Goal: Information Seeking & Learning: Learn about a topic

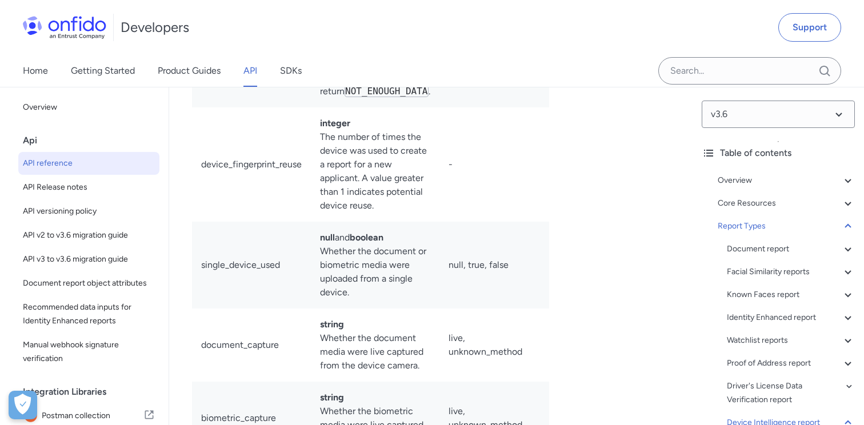
scroll to position [95914, 0]
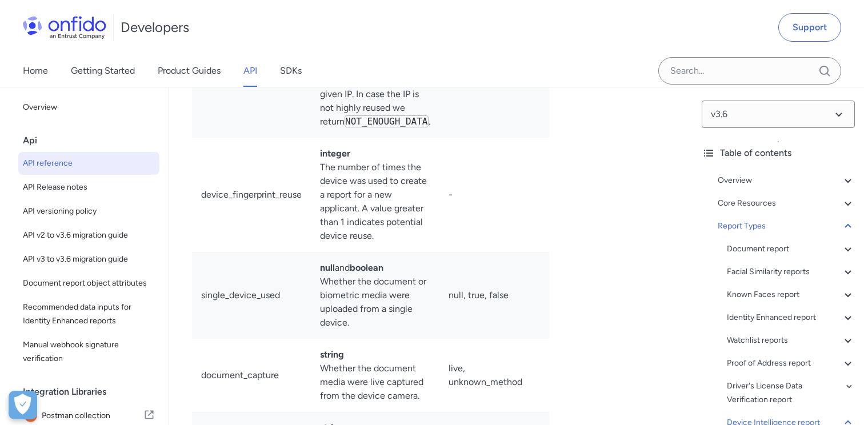
drag, startPoint x: 201, startPoint y: 320, endPoint x: 288, endPoint y: 320, distance: 86.9
copy td "(sub-breakdown)"
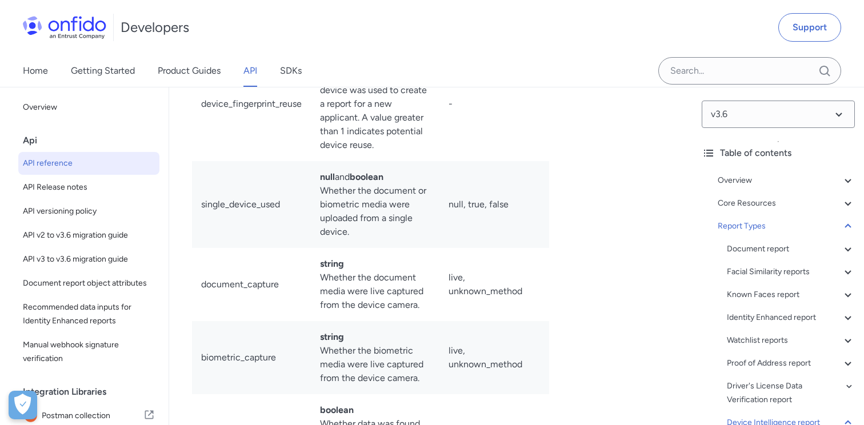
scroll to position [96010, 0]
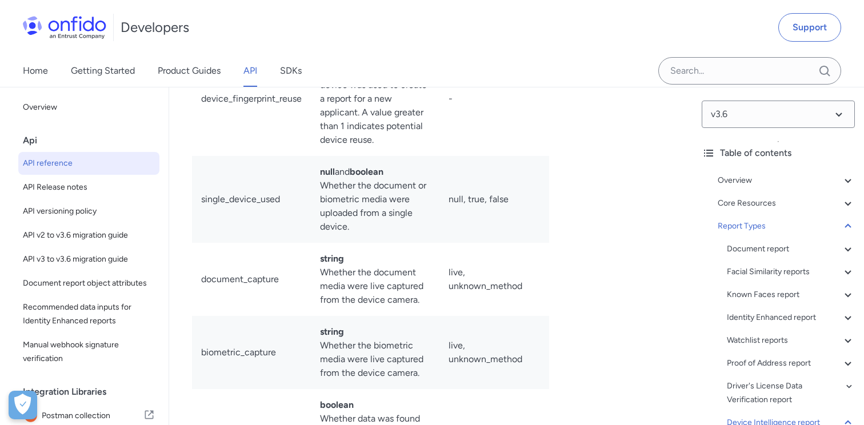
drag, startPoint x: 202, startPoint y: 238, endPoint x: 334, endPoint y: 238, distance: 132.0
copy code "application_authenticity"
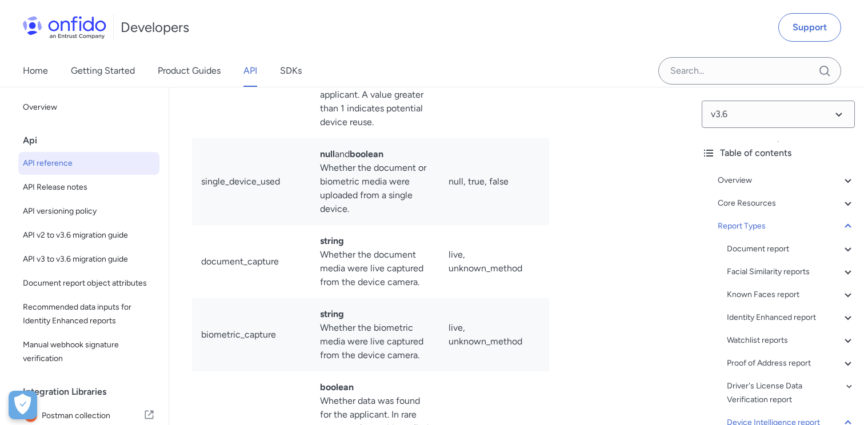
scroll to position [96029, 0]
drag, startPoint x: 203, startPoint y: 354, endPoint x: 290, endPoint y: 355, distance: 86.3
copy code "device_integrity"
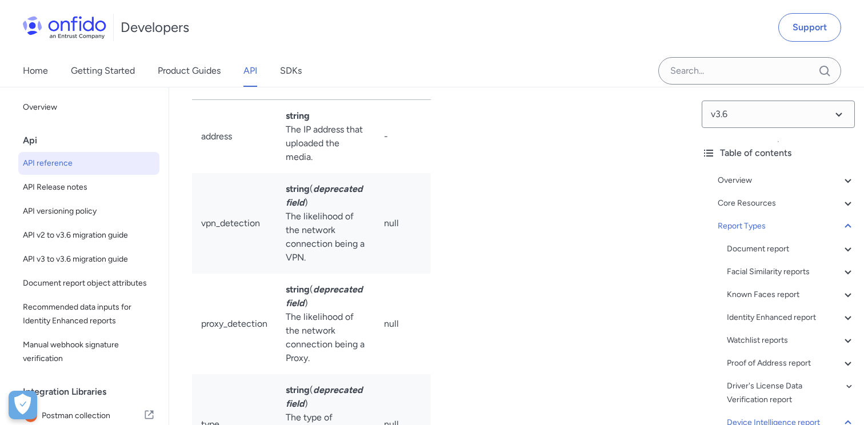
scroll to position [96549, 0]
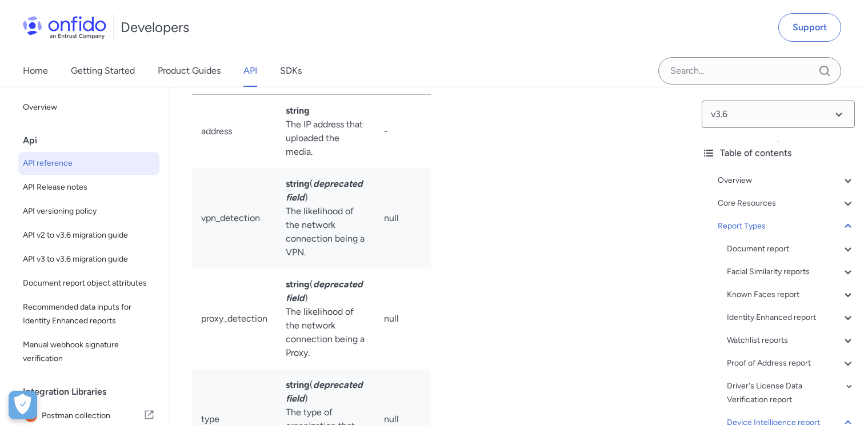
drag, startPoint x: 215, startPoint y: 294, endPoint x: 409, endPoint y: 304, distance: 194.6
copy p "The property will be returned as true and the sub-breakdown will have a conside…"
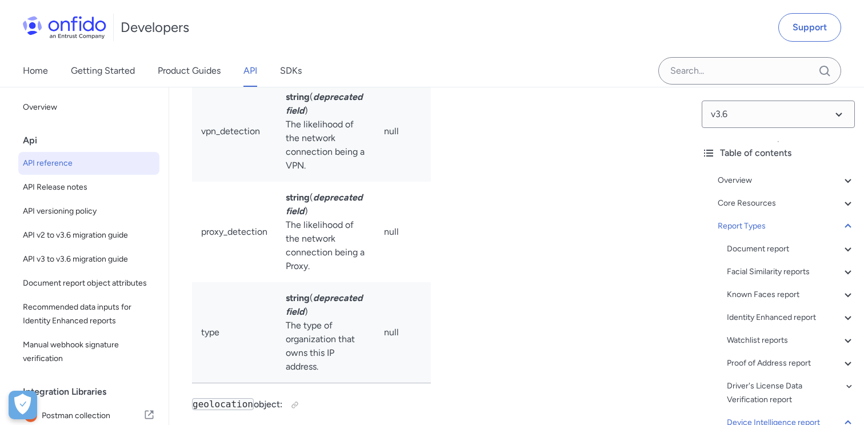
scroll to position [96645, 0]
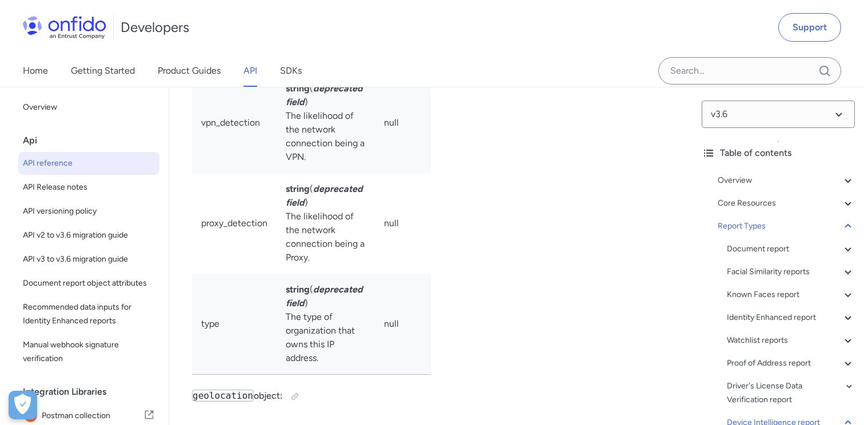
drag, startPoint x: 300, startPoint y: 250, endPoint x: 317, endPoint y: 266, distance: 23.4
drag, startPoint x: 296, startPoint y: 250, endPoint x: 310, endPoint y: 274, distance: 27.1
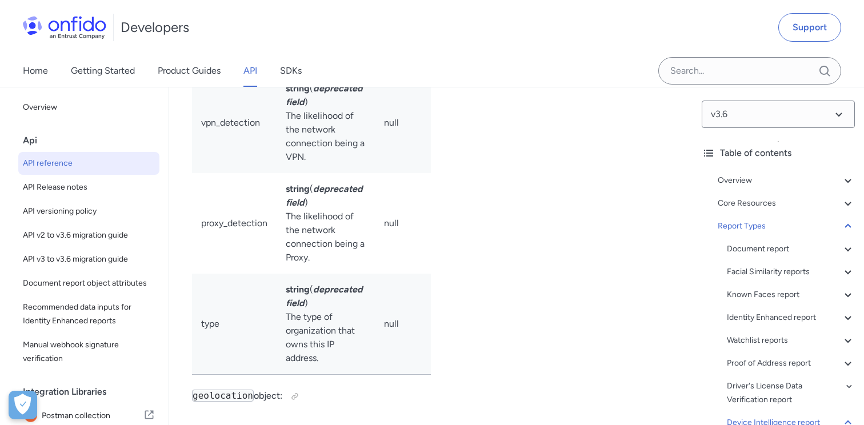
copy p "The property will be returned as true and the sub-breakdown will have a conside…"
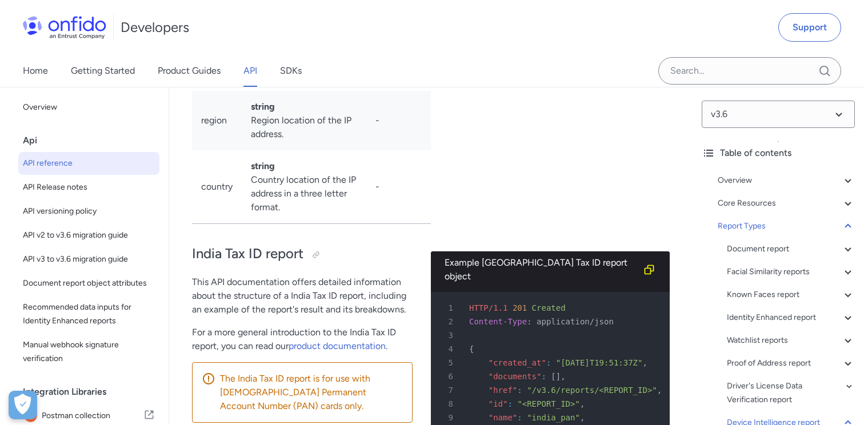
scroll to position [97068, 0]
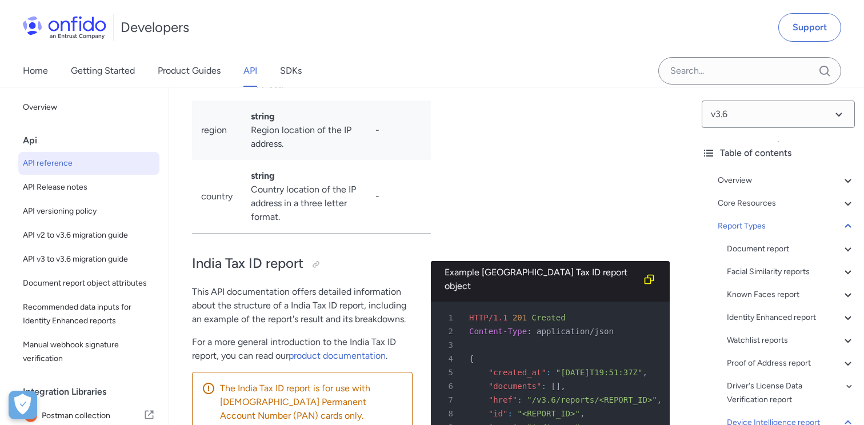
drag, startPoint x: 285, startPoint y: 183, endPoint x: 188, endPoint y: 183, distance: 97.1
copy code "device_reputation"
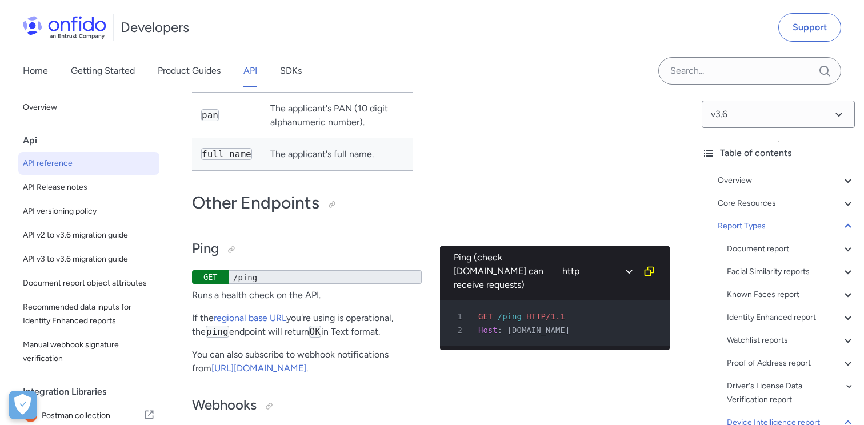
scroll to position [98438, 0]
